Goal: Information Seeking & Learning: Learn about a topic

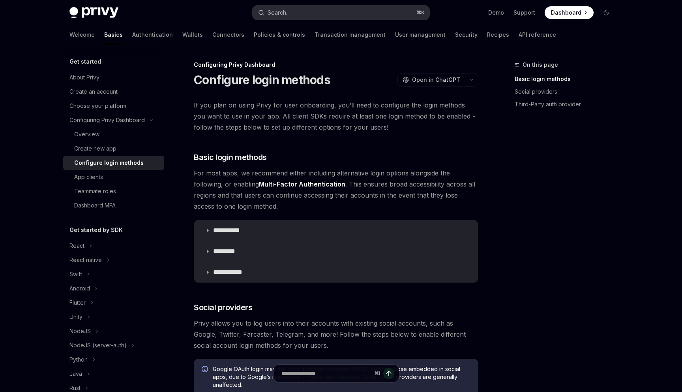
click at [270, 10] on div "Search..." at bounding box center [279, 12] width 22 height 9
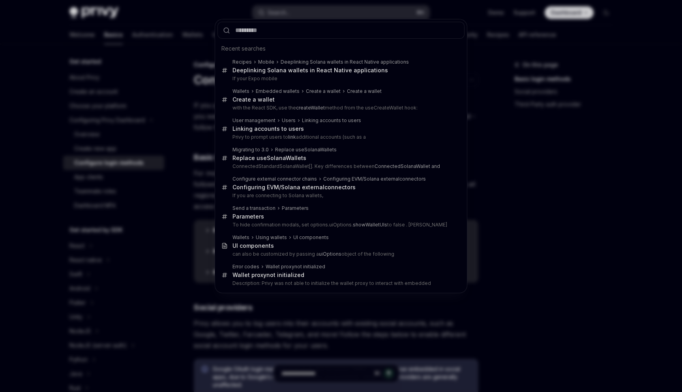
type input "**********"
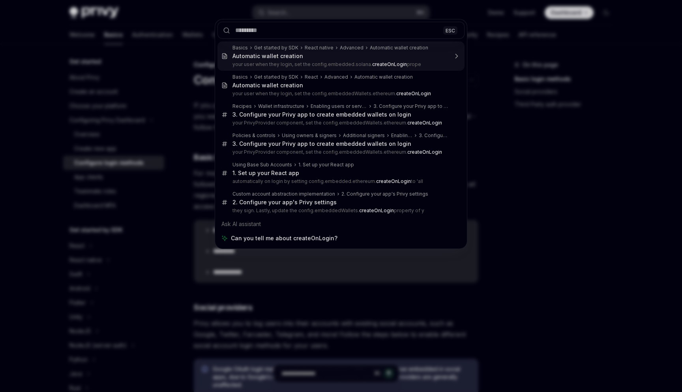
type textarea "*"
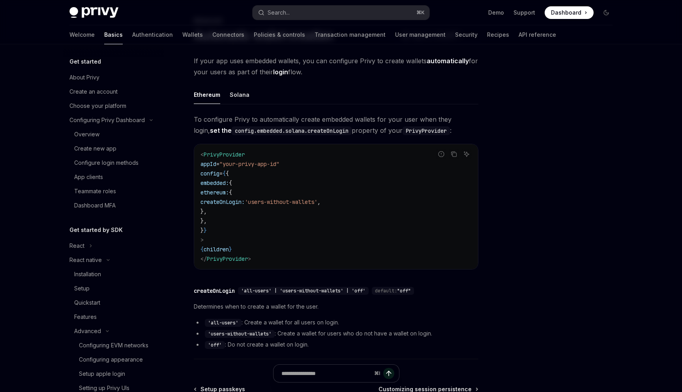
scroll to position [198, 0]
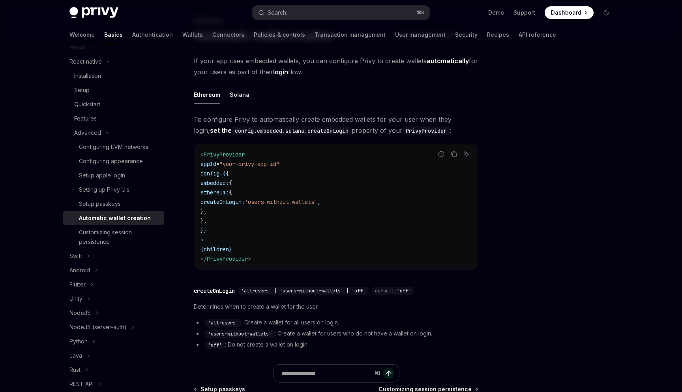
click at [317, 200] on span "'users-without-wallets'" at bounding box center [281, 201] width 73 height 7
drag, startPoint x: 325, startPoint y: 200, endPoint x: 337, endPoint y: 203, distance: 12.9
click at [317, 203] on span "'users-without-wallets'" at bounding box center [281, 201] width 73 height 7
click at [317, 198] on span "'users-without-wallets'" at bounding box center [281, 201] width 73 height 7
drag, startPoint x: 317, startPoint y: 198, endPoint x: 357, endPoint y: 198, distance: 39.9
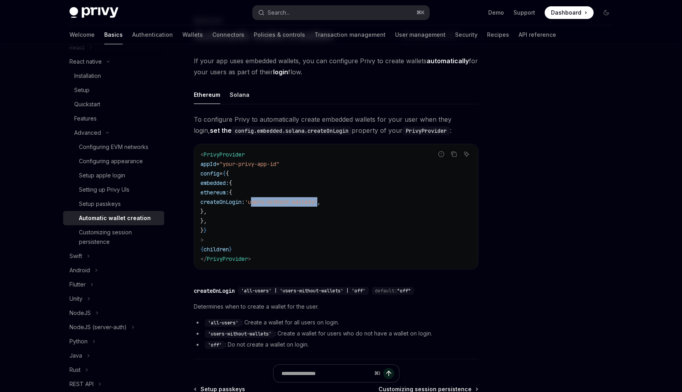
click at [317, 198] on span "'users-without-wallets'" at bounding box center [281, 201] width 73 height 7
copy span "users-without-wallets"
click at [279, 15] on div "Search..." at bounding box center [279, 12] width 22 height 9
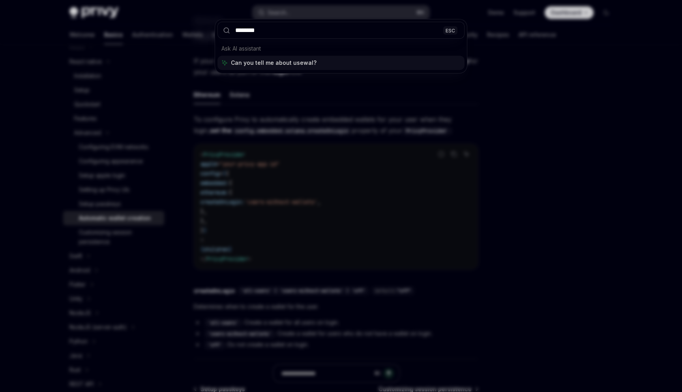
type input "*********"
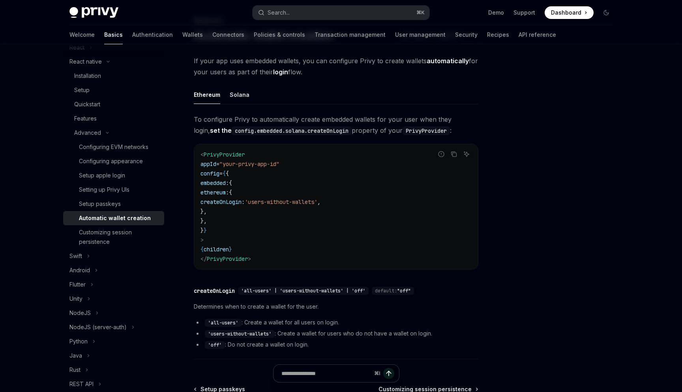
type textarea "*"
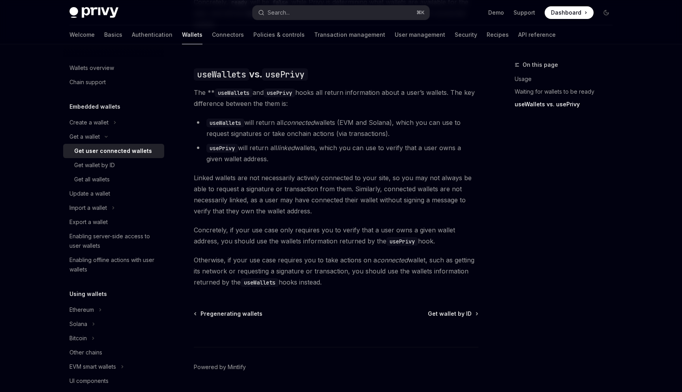
click at [278, 117] on li "useWallets will return all connected wallets (EVM and Solana), which you can us…" at bounding box center [336, 128] width 285 height 22
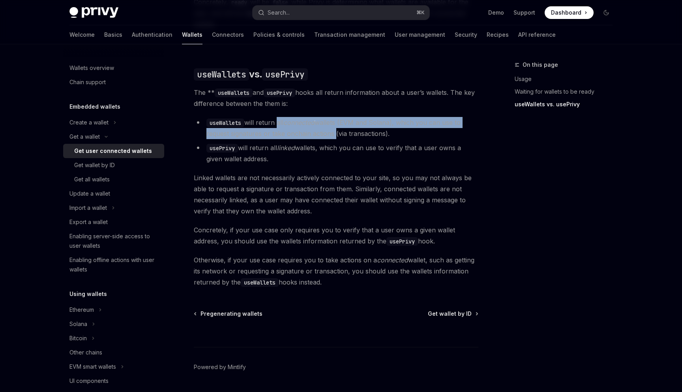
drag, startPoint x: 278, startPoint y: 111, endPoint x: 325, endPoint y: 121, distance: 47.9
click at [325, 122] on li "useWallets will return all connected wallets (EVM and Solana), which you can us…" at bounding box center [336, 128] width 285 height 22
click at [325, 121] on li "useWallets will return all connected wallets (EVM and Solana), which you can us…" at bounding box center [336, 128] width 285 height 22
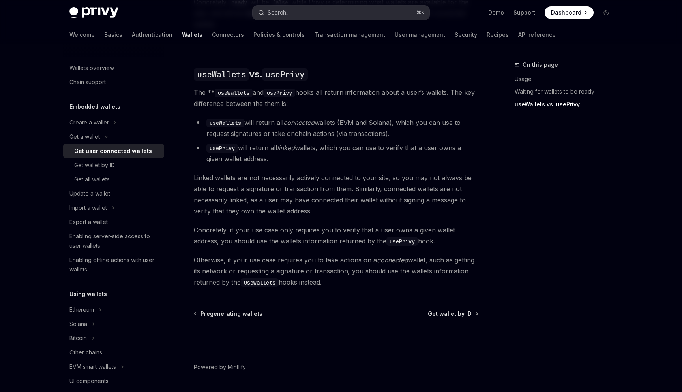
click at [284, 17] on div "Search..." at bounding box center [279, 12] width 22 height 9
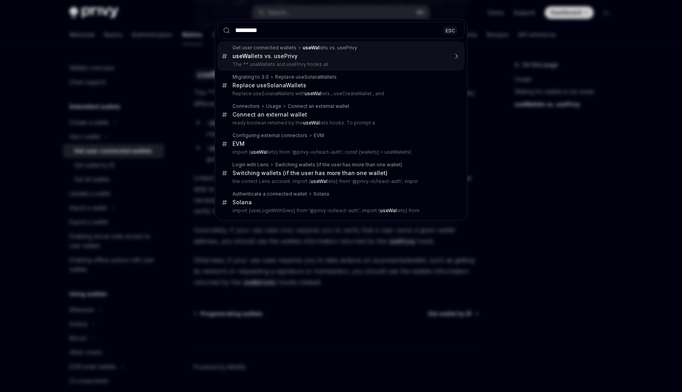
type input "**********"
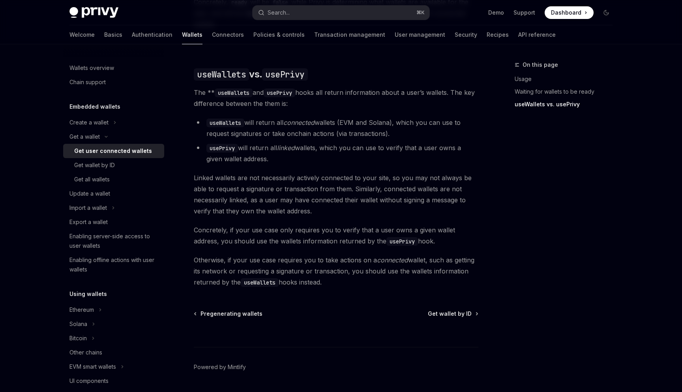
type textarea "*"
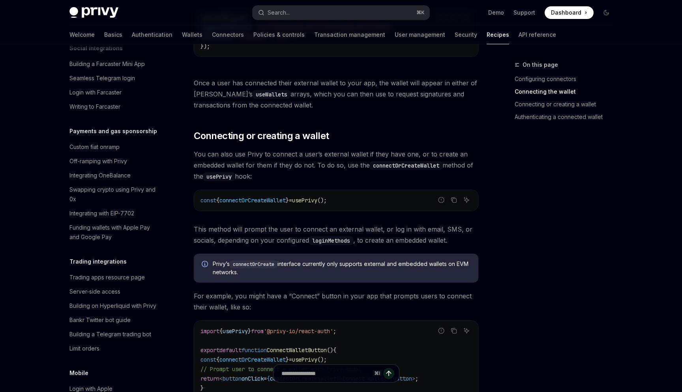
scroll to position [1172, 0]
click at [274, 9] on div "Search..." at bounding box center [279, 12] width 22 height 9
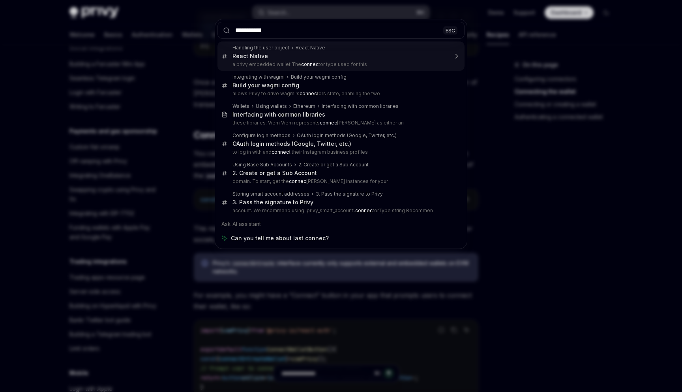
type input "**********"
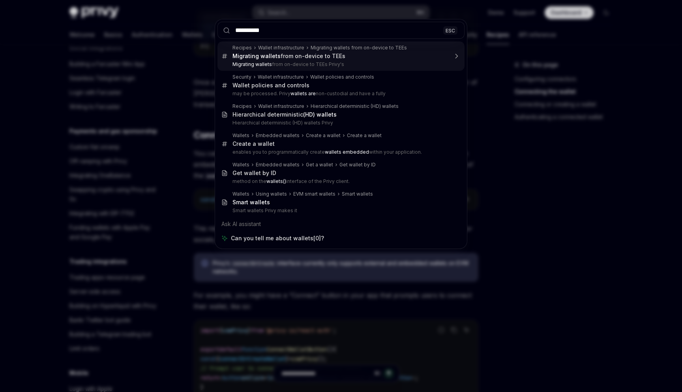
type input "**********"
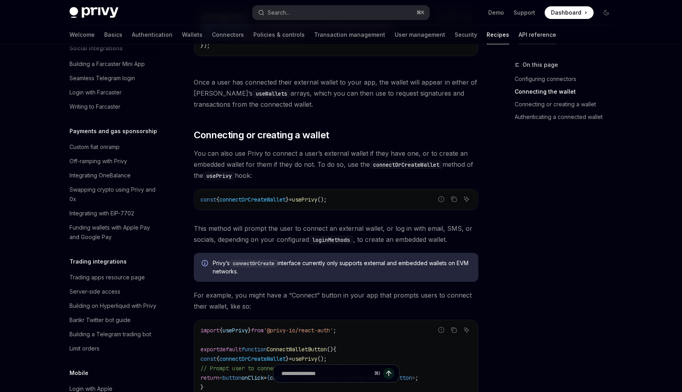
click at [519, 32] on link "API reference" at bounding box center [538, 34] width 38 height 19
type textarea "*"
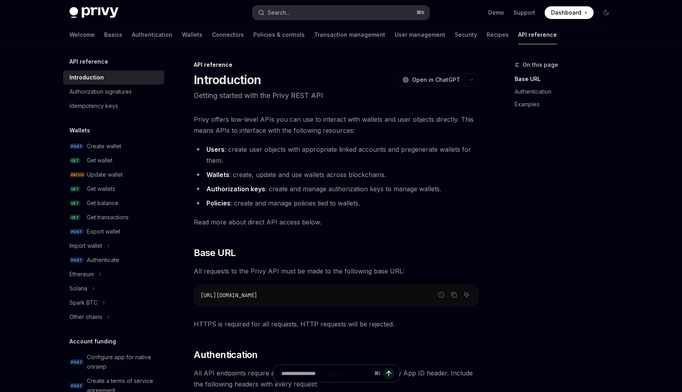
click at [291, 7] on button "Search... ⌘ K" at bounding box center [341, 13] width 177 height 14
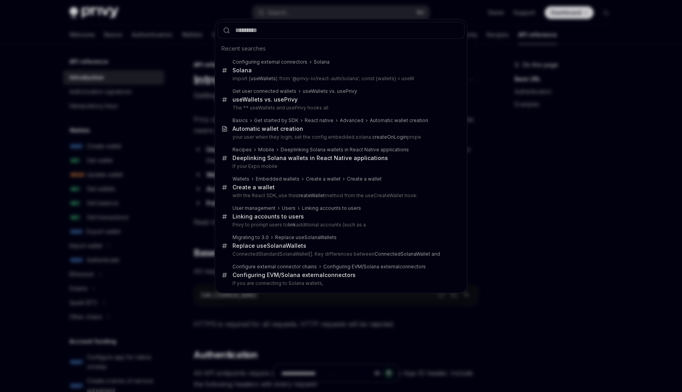
click at [151, 158] on div "Recent searches Configuring external connectors [PERSON_NAME] import { useWalle…" at bounding box center [341, 196] width 682 height 392
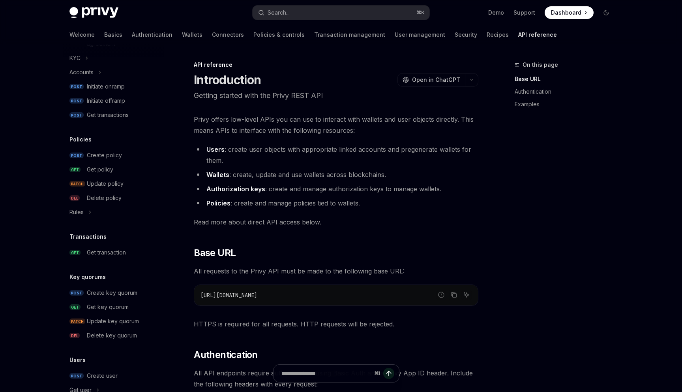
scroll to position [438, 0]
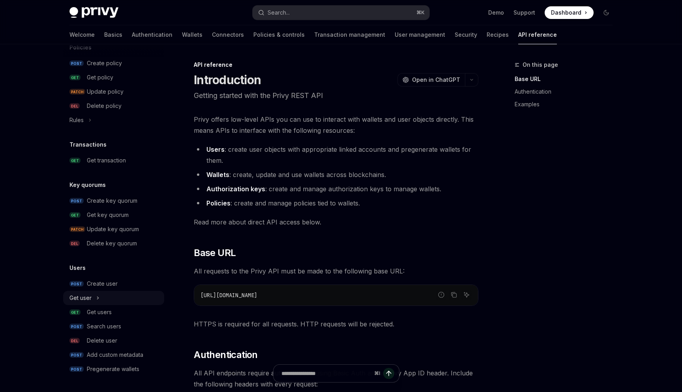
click at [118, 298] on button "Get user" at bounding box center [113, 298] width 101 height 14
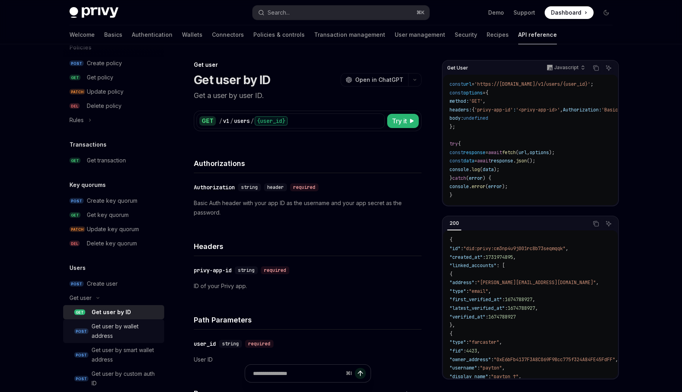
click at [124, 324] on div "Get user by wallet address" at bounding box center [126, 330] width 68 height 19
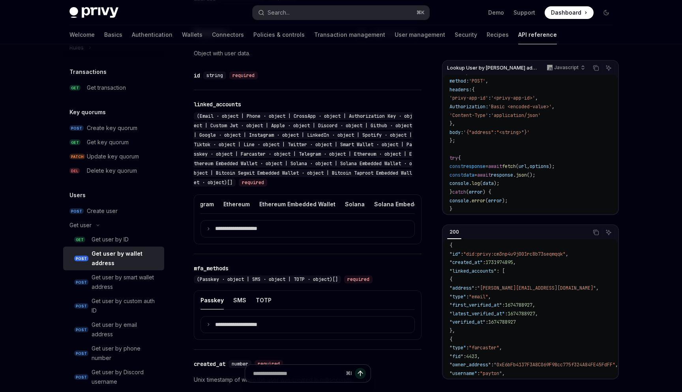
scroll to position [0, 583]
click at [370, 195] on div "Solana" at bounding box center [380, 204] width 20 height 19
type textarea "*"
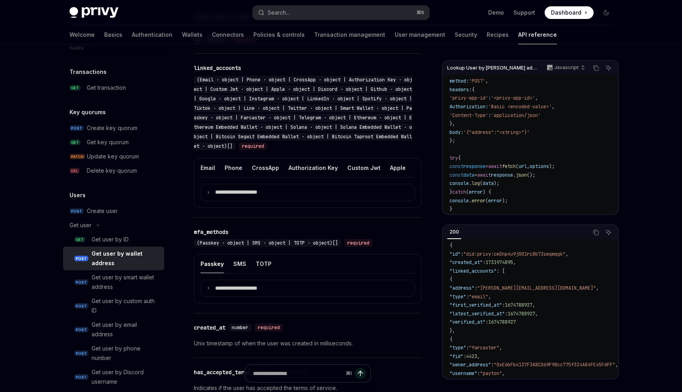
scroll to position [388, 0]
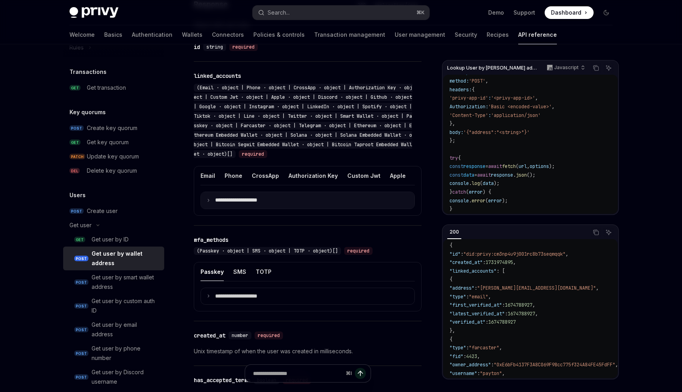
click at [351, 192] on summary "**********" at bounding box center [308, 200] width 214 height 17
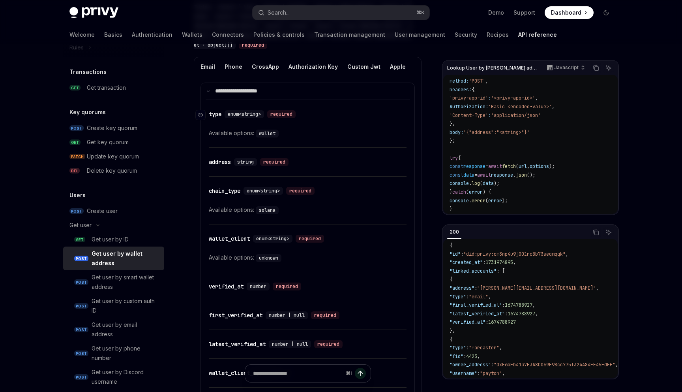
scroll to position [562, 0]
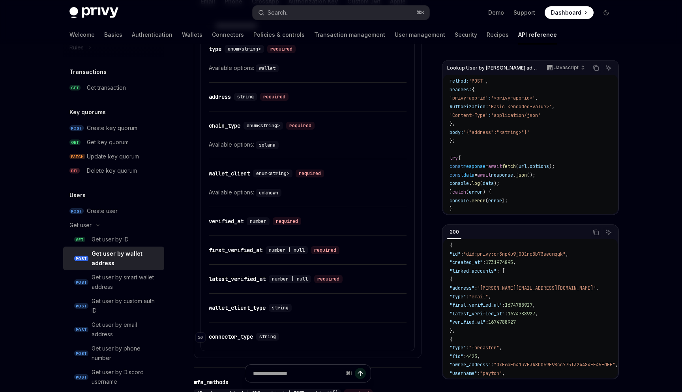
click at [246, 332] on div "connector_type" at bounding box center [231, 336] width 44 height 8
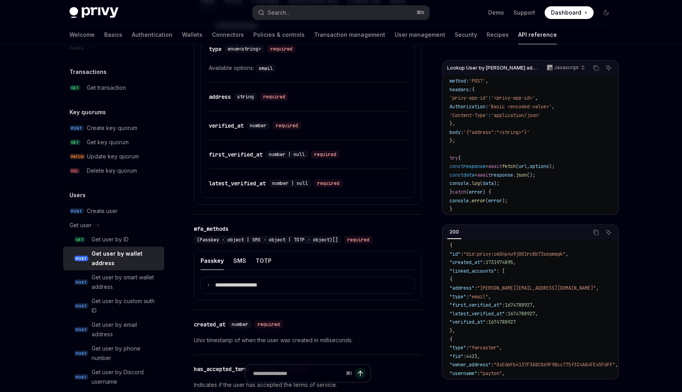
click at [246, 321] on div "**********" at bounding box center [308, 185] width 228 height 653
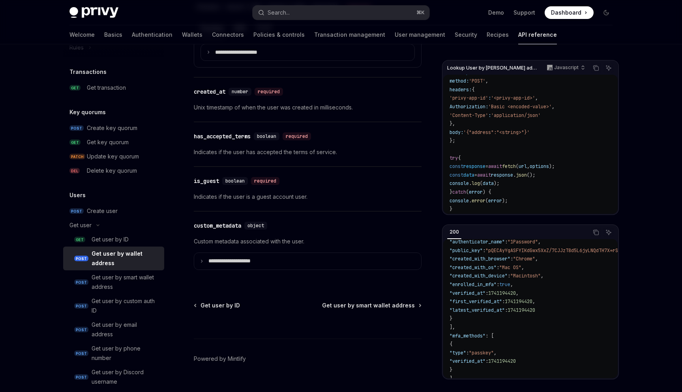
scroll to position [270, 0]
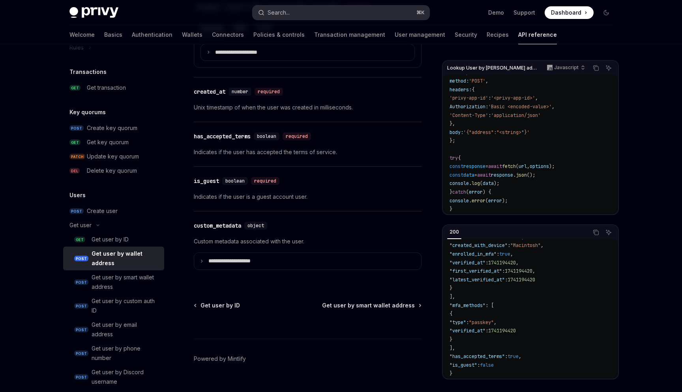
click at [278, 8] on div "Search..." at bounding box center [279, 12] width 22 height 9
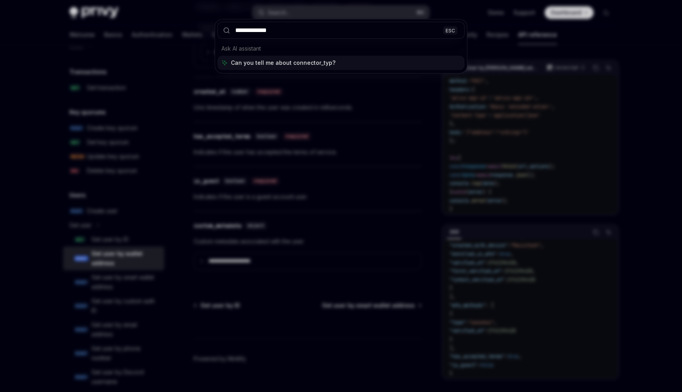
type input "**********"
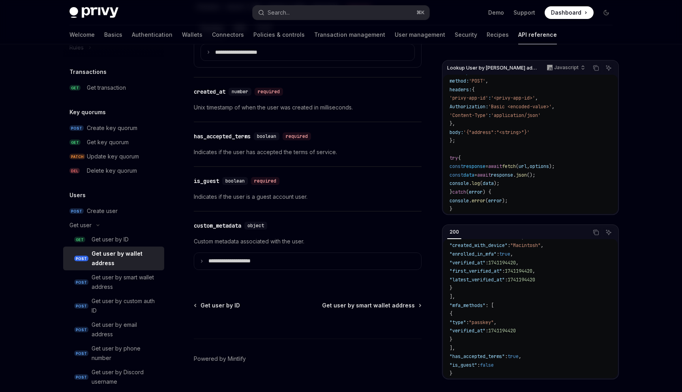
type textarea "*"
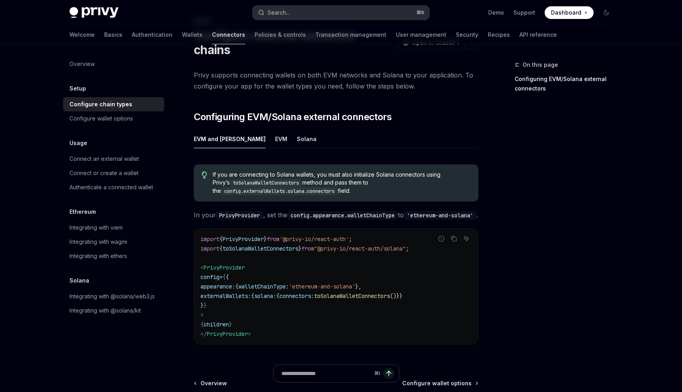
click at [294, 14] on button "Search... ⌘ K" at bounding box center [341, 13] width 177 height 14
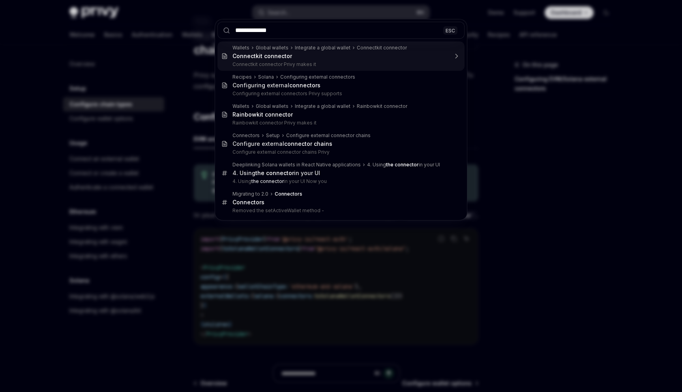
type input "**********"
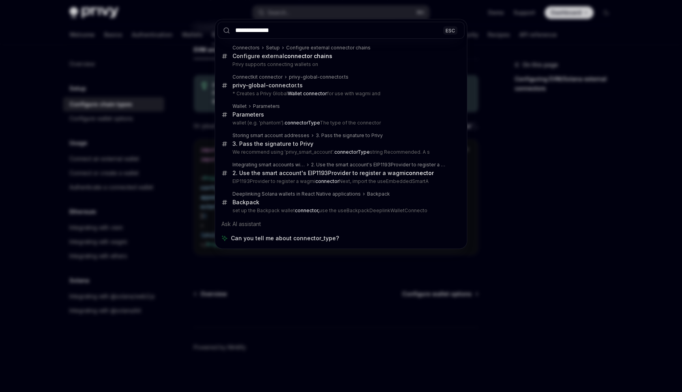
click at [186, 143] on div "**********" at bounding box center [341, 196] width 682 height 392
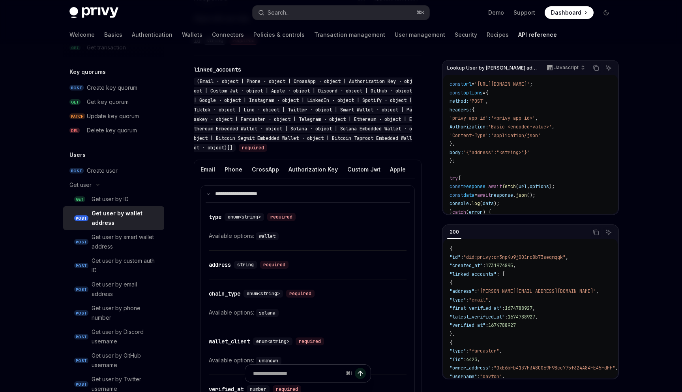
scroll to position [395, 0]
click at [117, 193] on link "GET Get user by ID" at bounding box center [113, 199] width 101 height 14
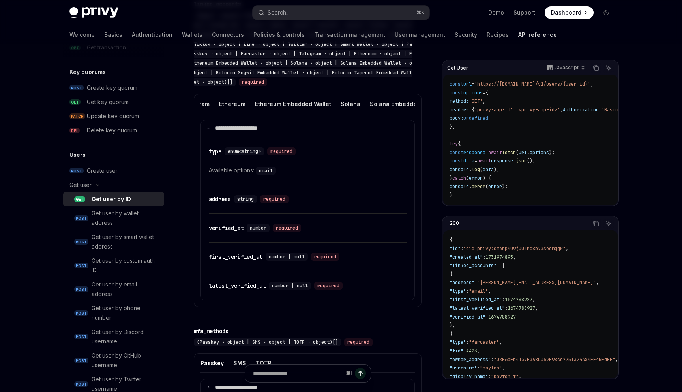
scroll to position [0, 615]
click at [339, 105] on div "Solana" at bounding box center [349, 103] width 20 height 19
type textarea "*"
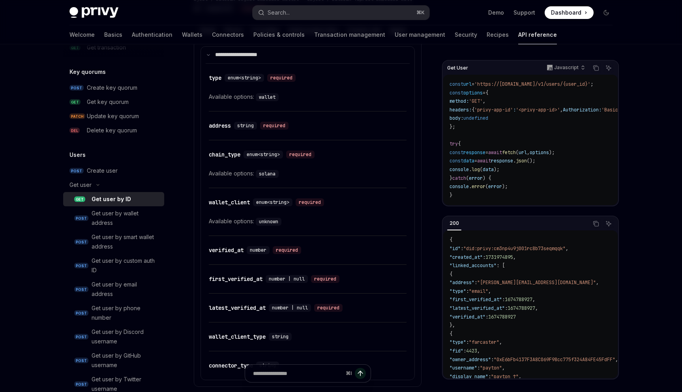
scroll to position [563, 0]
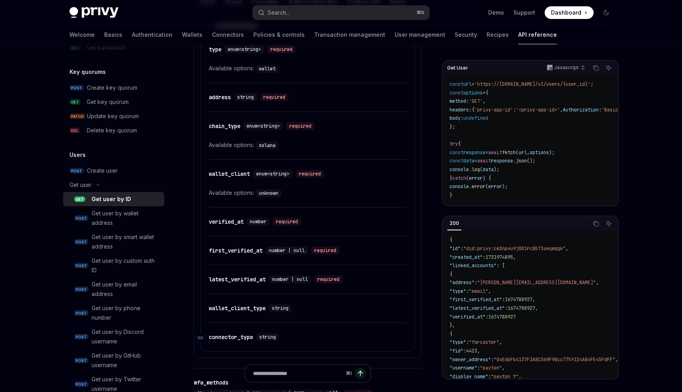
click at [251, 337] on div "connector_type" at bounding box center [231, 337] width 44 height 8
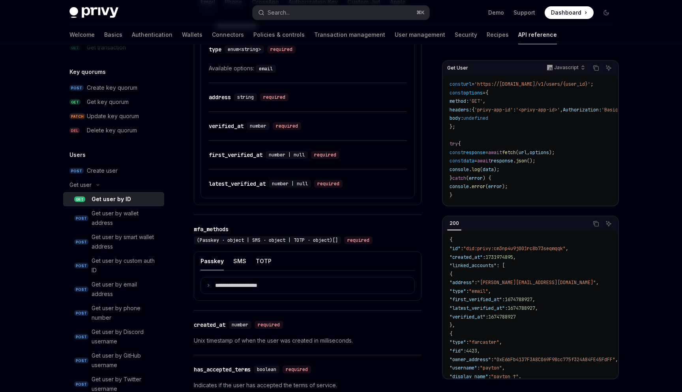
scroll to position [810, 0]
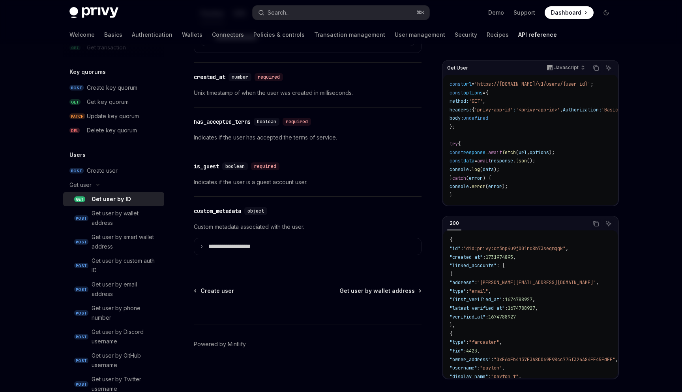
click at [240, 255] on div "**********" at bounding box center [308, 231] width 228 height 68
click at [238, 248] on p "**********" at bounding box center [235, 246] width 55 height 7
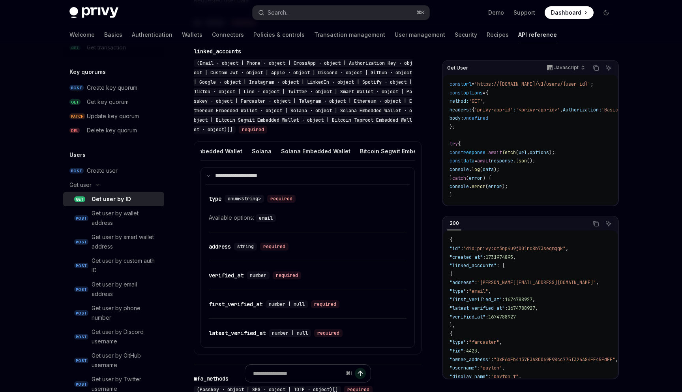
scroll to position [0, 699]
click at [295, 153] on div "Solana Embedded Wallet" at bounding box center [318, 151] width 69 height 19
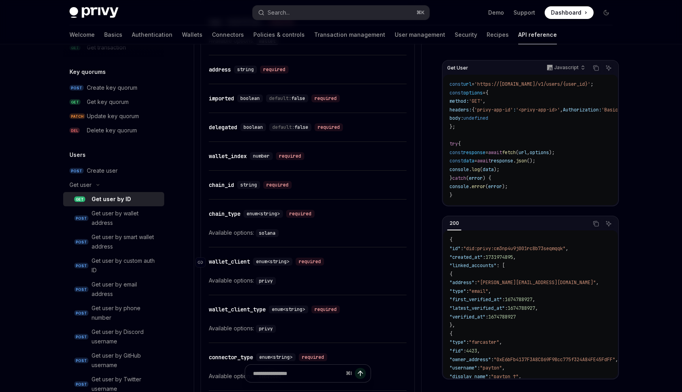
scroll to position [726, 0]
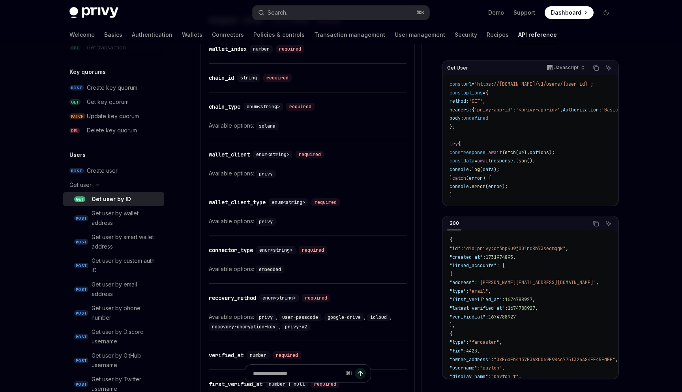
click at [273, 270] on code "embedded" at bounding box center [270, 269] width 28 height 8
click at [288, 268] on div "Available options: embedded" at bounding box center [308, 268] width 198 height 9
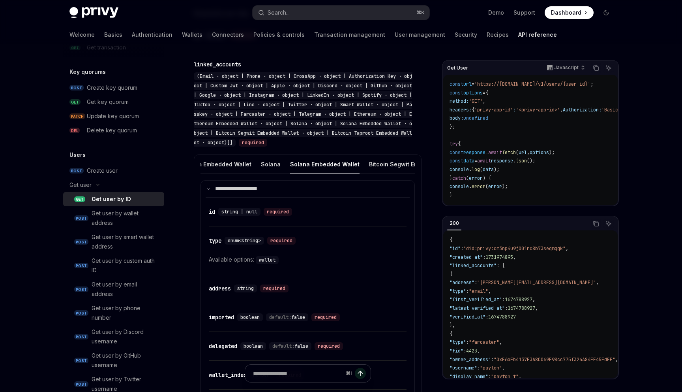
scroll to position [0, 676]
